Goal: Information Seeking & Learning: Learn about a topic

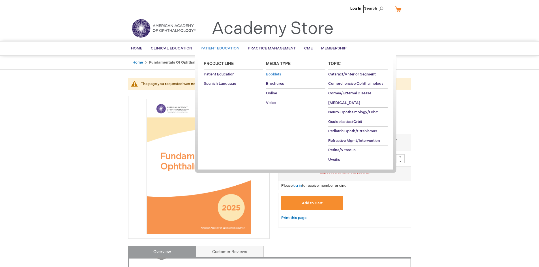
click at [275, 73] on span "Booklets" at bounding box center [273, 74] width 15 height 5
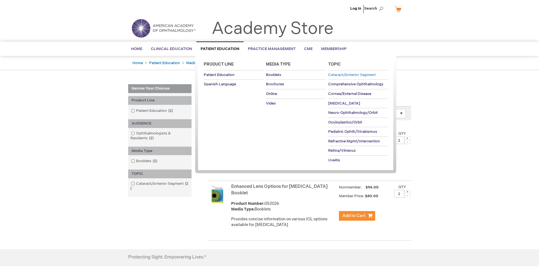
click at [346, 75] on span "Cataract/Anterior Segment" at bounding box center [352, 75] width 48 height 5
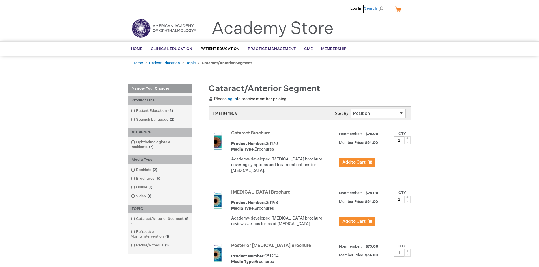
click at [369, 8] on span "Search" at bounding box center [374, 8] width 21 height 11
type input "ASC BILLING BOOK"
click at [379, 4] on button "Search" at bounding box center [381, 8] width 5 height 9
click at [358, 33] on link "Fundamentals of Ophthalmic Coding" at bounding box center [357, 34] width 29 height 16
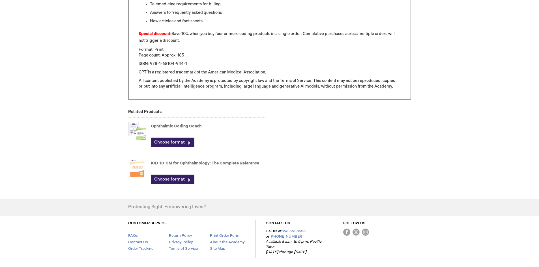
scroll to position [446, 0]
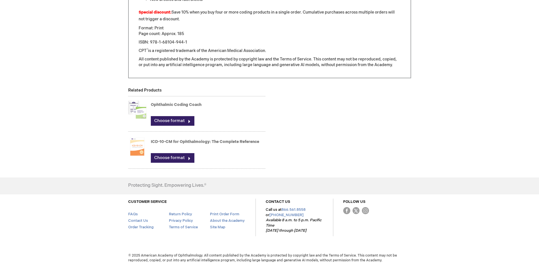
click at [165, 102] on div "Ophthalmic Coding Coach Choose format" at bounding box center [208, 115] width 115 height 28
click at [158, 104] on link "Ophthalmic Coding Coach" at bounding box center [176, 104] width 51 height 5
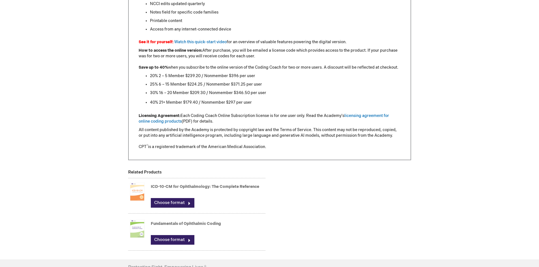
scroll to position [537, 0]
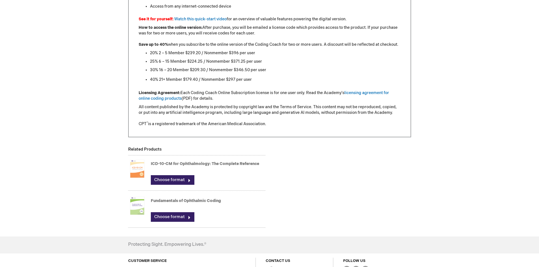
click at [157, 164] on link "ICD-10-CM for Ophthalmology: The Complete Reference" at bounding box center [205, 163] width 108 height 5
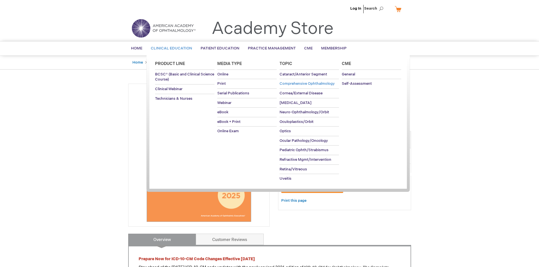
click at [289, 82] on span "Comprehensive Ophthalmology" at bounding box center [306, 83] width 55 height 5
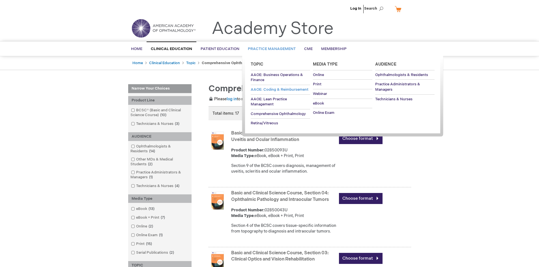
click at [266, 89] on span "AAOE: Coding & Reimbursement" at bounding box center [280, 89] width 58 height 5
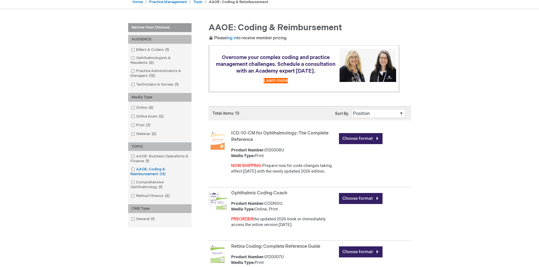
scroll to position [66, 0]
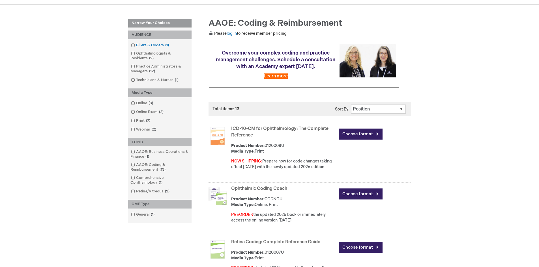
click at [136, 46] on span at bounding box center [136, 45] width 0 height 5
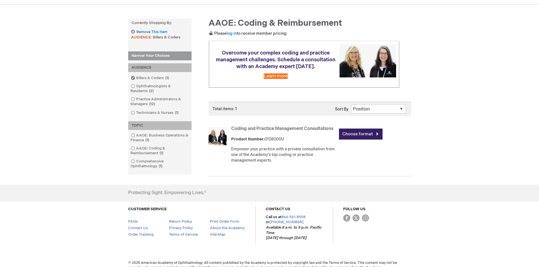
click at [243, 132] on link "Coding and Practice Management Consultations" at bounding box center [282, 128] width 102 height 5
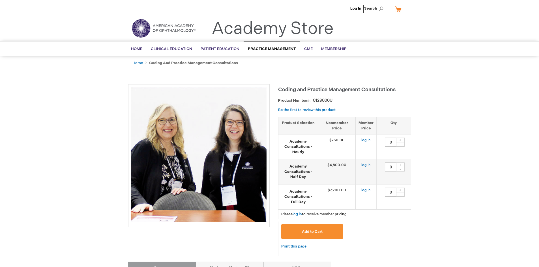
click at [171, 28] on img at bounding box center [164, 28] width 68 height 20
